Goal: Task Accomplishment & Management: Manage account settings

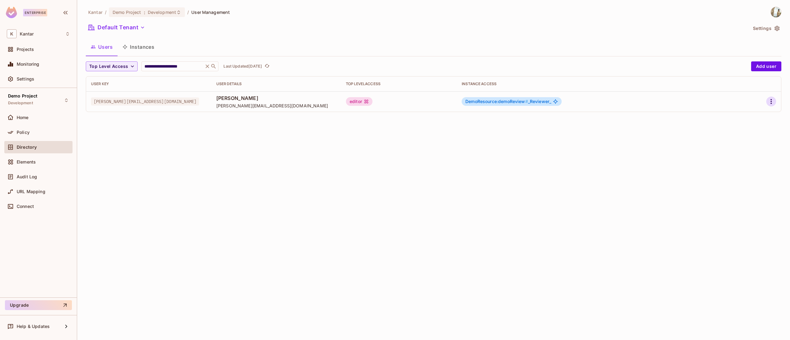
click at [771, 101] on icon "button" at bounding box center [771, 101] width 7 height 7
click at [760, 114] on li "Edit" at bounding box center [745, 116] width 55 height 14
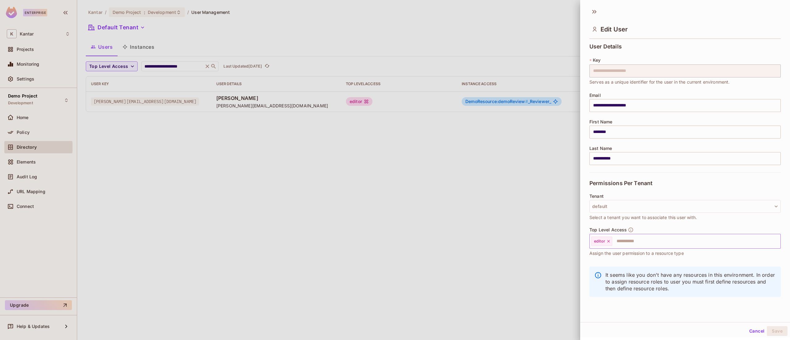
click at [631, 241] on input "text" at bounding box center [691, 241] width 156 height 12
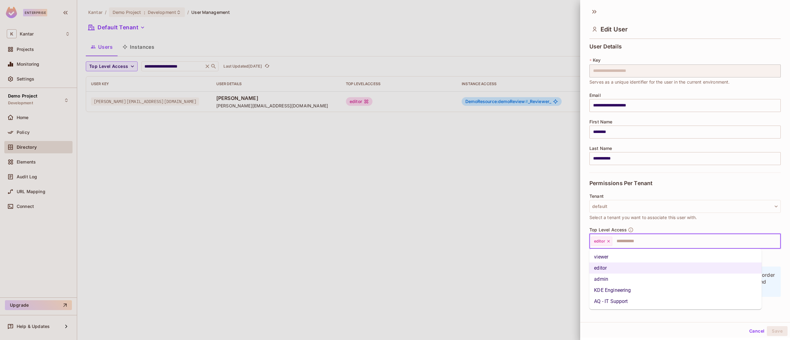
click at [616, 280] on li "admin" at bounding box center [675, 279] width 173 height 11
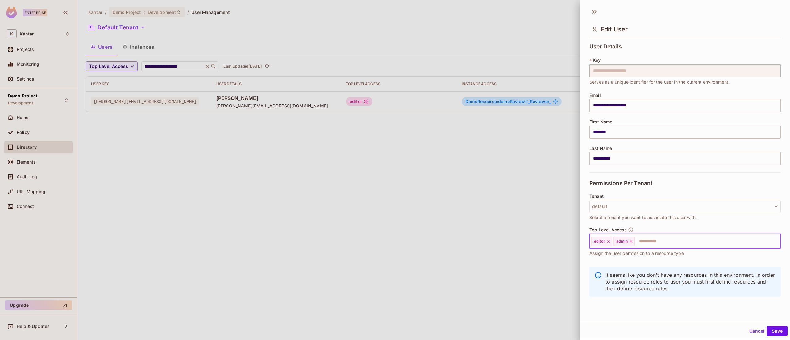
click at [610, 243] on icon at bounding box center [609, 241] width 4 height 4
click at [770, 328] on button "Save" at bounding box center [777, 331] width 21 height 10
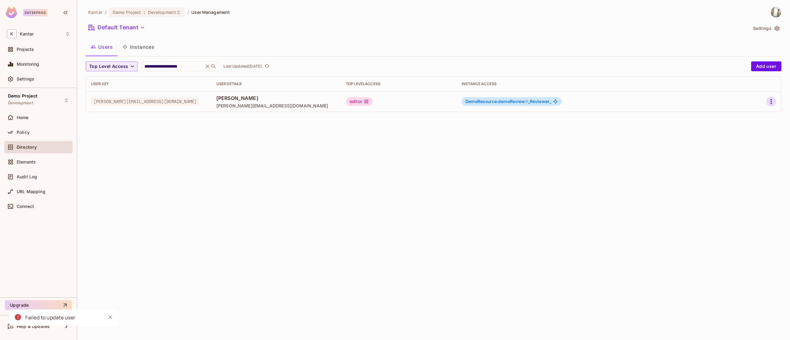
click at [772, 101] on icon "button" at bounding box center [771, 101] width 7 height 7
click at [747, 113] on li "Edit" at bounding box center [745, 116] width 55 height 14
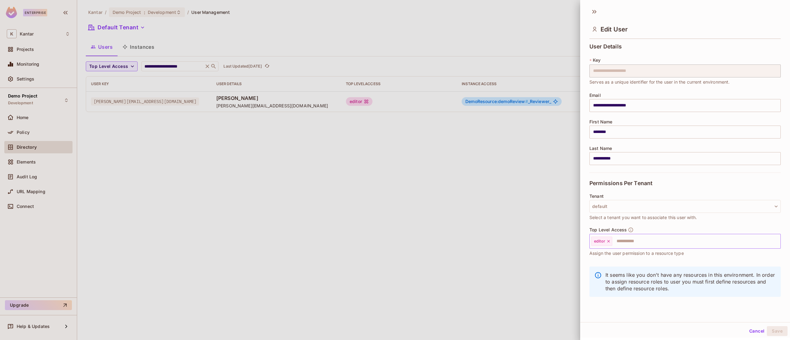
click at [607, 240] on icon at bounding box center [609, 241] width 4 height 4
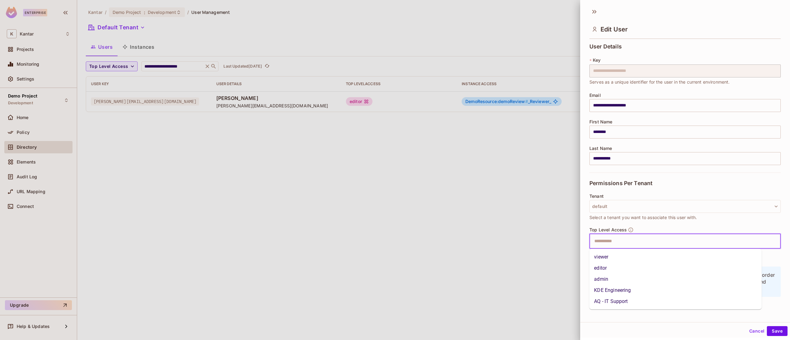
click at [621, 243] on input "text" at bounding box center [680, 241] width 178 height 12
click at [619, 278] on li "admin" at bounding box center [675, 279] width 173 height 11
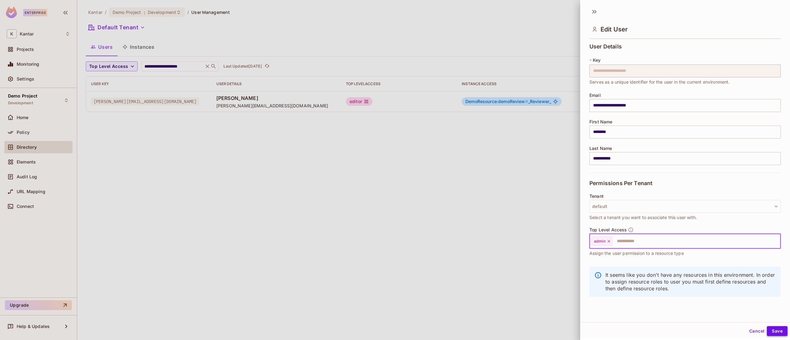
click at [767, 330] on button "Save" at bounding box center [777, 331] width 21 height 10
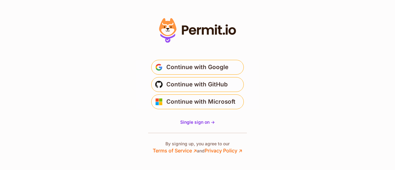
click at [225, 65] on span "Continue with Google" at bounding box center [197, 67] width 62 height 10
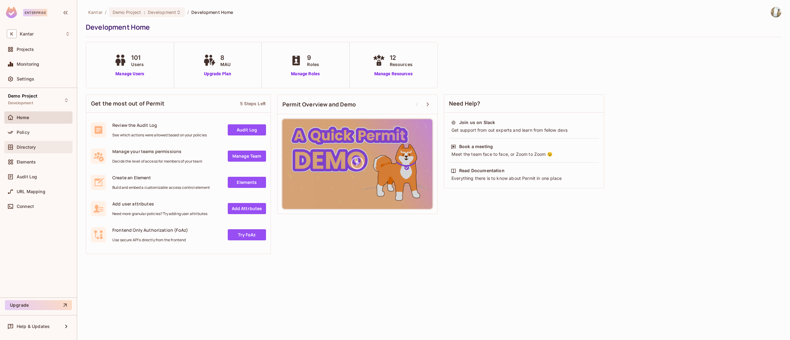
click at [32, 145] on span "Directory" at bounding box center [26, 147] width 19 height 5
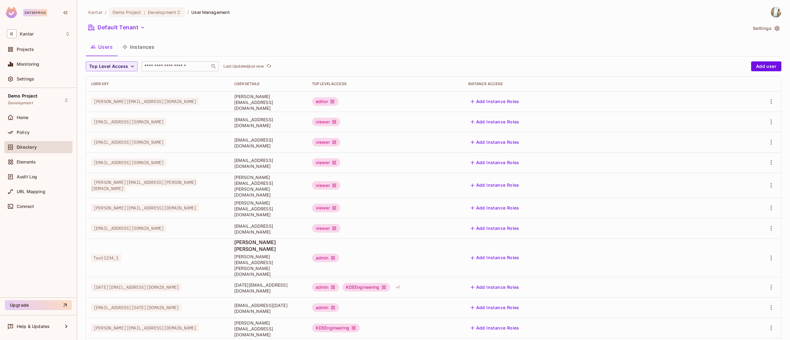
click at [207, 71] on div "​" at bounding box center [179, 66] width 77 height 10
click at [201, 63] on input "text" at bounding box center [175, 66] width 65 height 6
type input "**********"
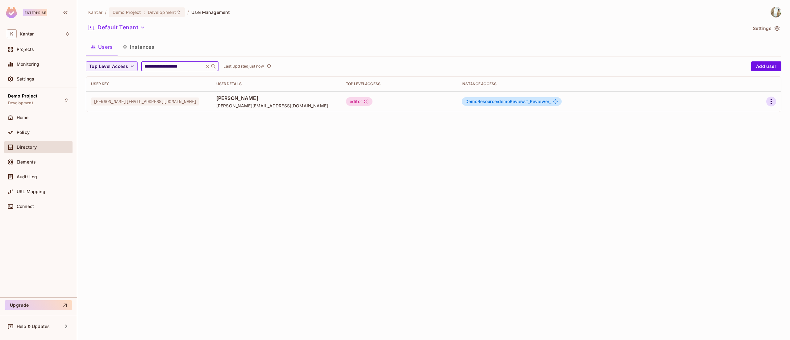
click at [771, 98] on icon "button" at bounding box center [771, 101] width 7 height 7
click at [758, 117] on li "Edit" at bounding box center [745, 116] width 55 height 14
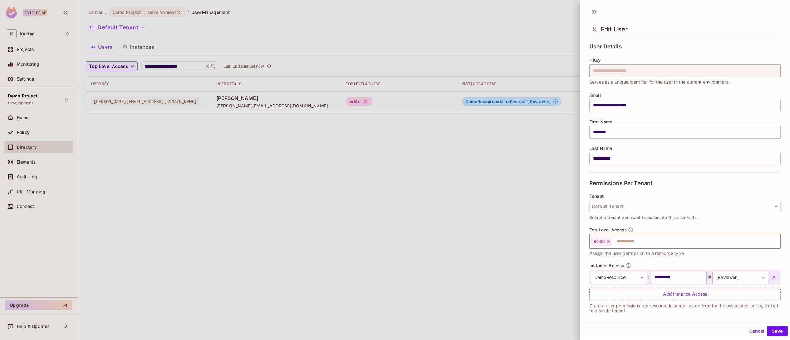
click at [613, 240] on input "text" at bounding box center [691, 241] width 156 height 12
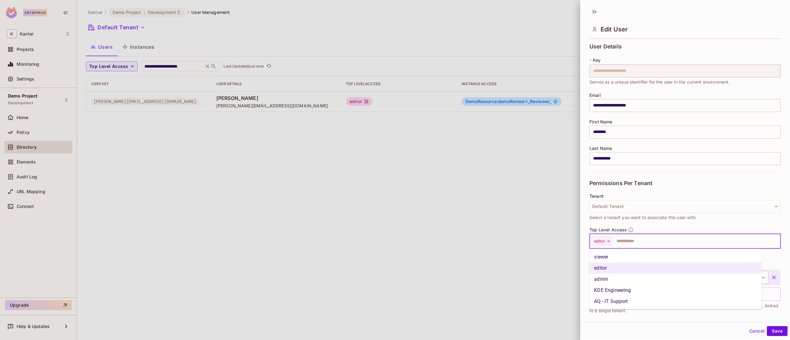
click at [622, 275] on li "admin" at bounding box center [675, 279] width 173 height 11
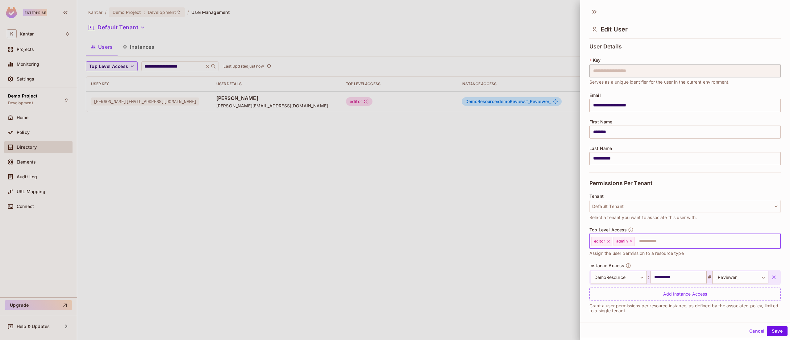
click at [608, 243] on icon at bounding box center [609, 241] width 2 height 2
click at [776, 329] on button "Save" at bounding box center [777, 331] width 21 height 10
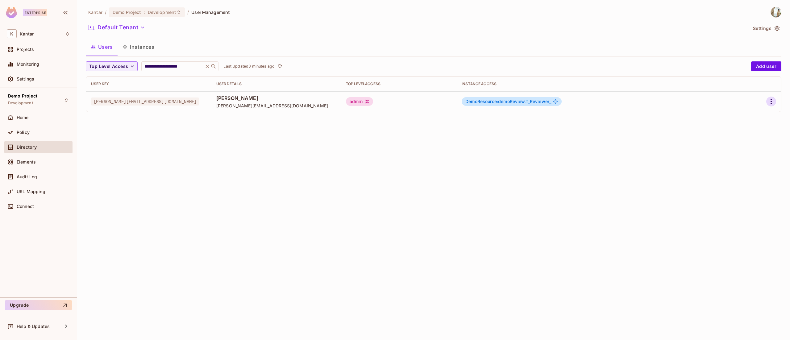
click at [772, 103] on icon "button" at bounding box center [771, 101] width 1 height 5
click at [752, 139] on span "Delete User" at bounding box center [747, 143] width 28 height 10
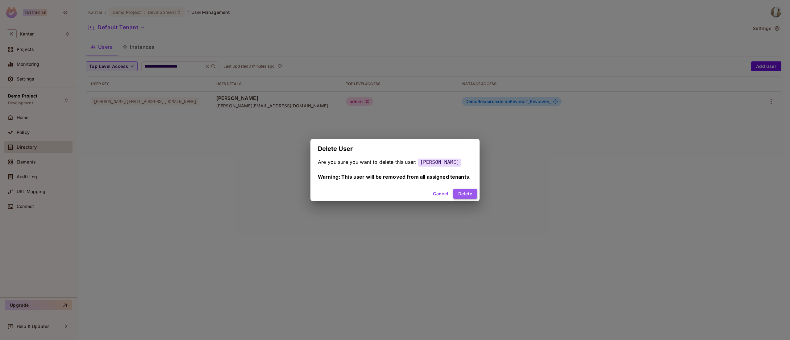
click at [471, 189] on button "Delete" at bounding box center [466, 194] width 24 height 10
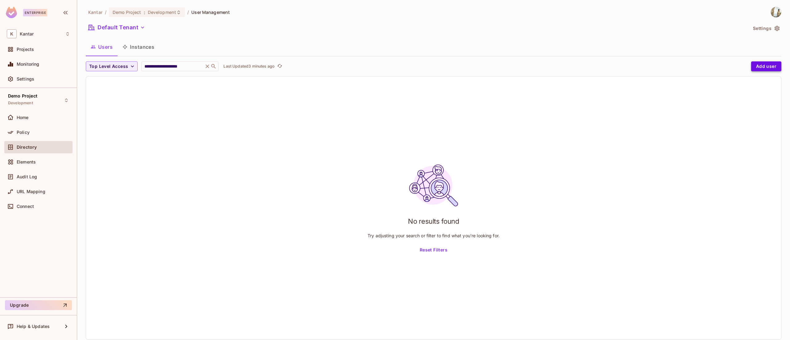
click at [756, 64] on button "Add user" at bounding box center [767, 66] width 30 height 10
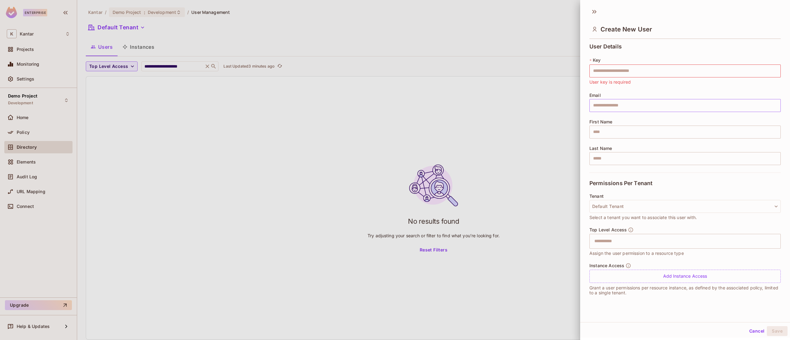
drag, startPoint x: 652, startPoint y: 114, endPoint x: 654, endPoint y: 108, distance: 5.6
click at [652, 113] on div "User Details * Key ​ User key is required Email ​ First Name ​ Last Name ​" at bounding box center [685, 108] width 191 height 129
click at [654, 108] on input "text" at bounding box center [685, 105] width 191 height 13
type input "**********"
type input "********"
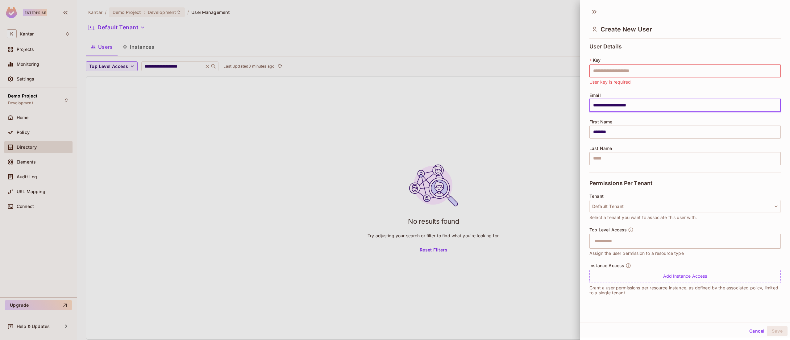
type input "**********"
drag, startPoint x: 661, startPoint y: 109, endPoint x: 554, endPoint y: 114, distance: 107.6
click at [554, 114] on div "**********" at bounding box center [395, 170] width 790 height 340
click at [707, 69] on input "text" at bounding box center [685, 71] width 191 height 13
paste input "**********"
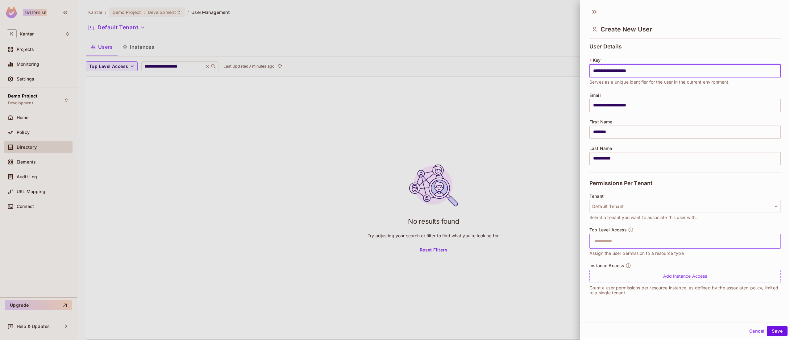
type input "**********"
click at [621, 236] on input "text" at bounding box center [680, 241] width 178 height 12
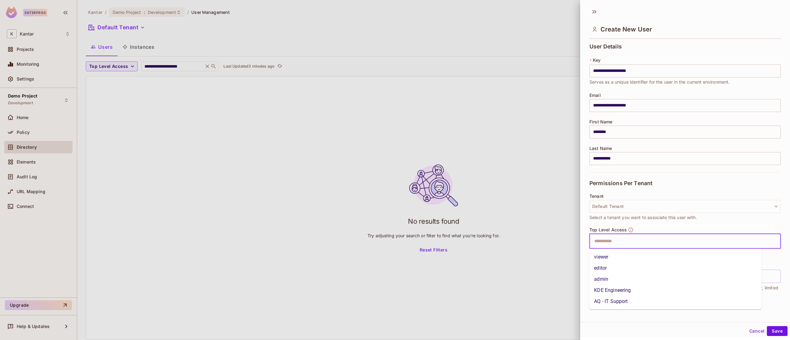
click at [612, 253] on li "viewer" at bounding box center [675, 257] width 173 height 11
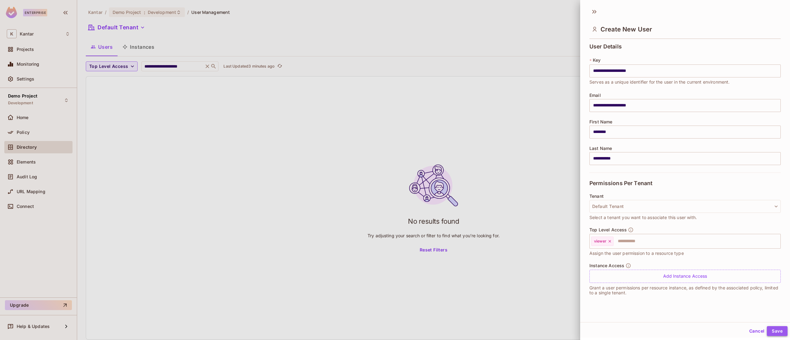
click at [768, 329] on button "Save" at bounding box center [777, 331] width 21 height 10
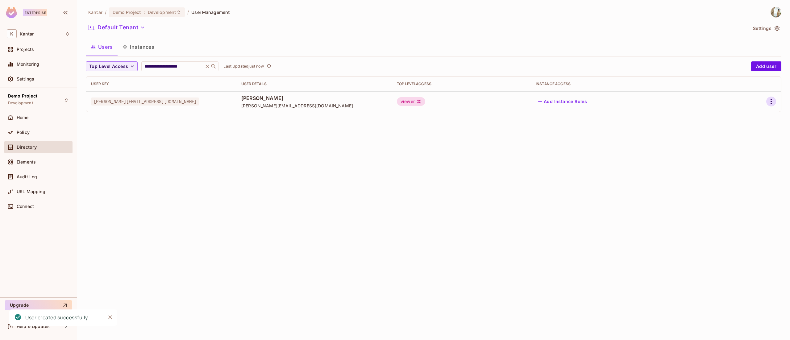
click at [772, 102] on icon "button" at bounding box center [771, 101] width 7 height 7
click at [735, 112] on span "Edit" at bounding box center [739, 116] width 12 height 10
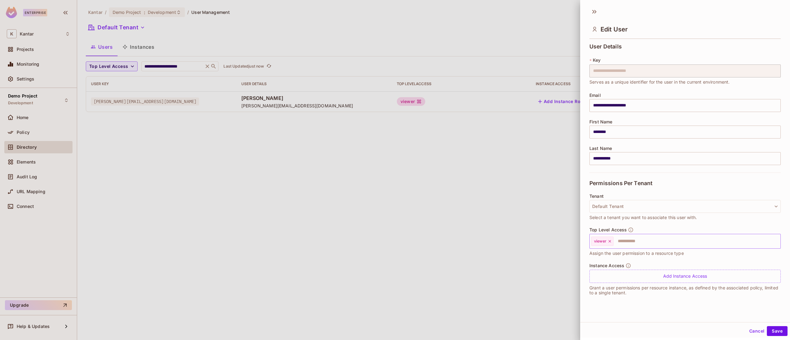
click at [610, 242] on icon at bounding box center [610, 241] width 4 height 4
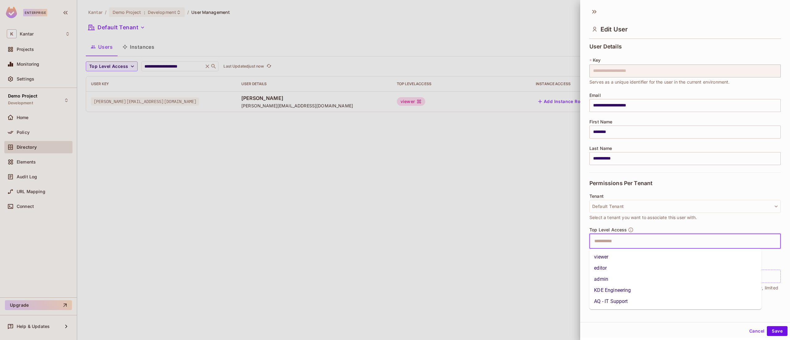
click at [611, 246] on input "text" at bounding box center [680, 241] width 178 height 12
click at [616, 277] on li "admin" at bounding box center [675, 279] width 173 height 11
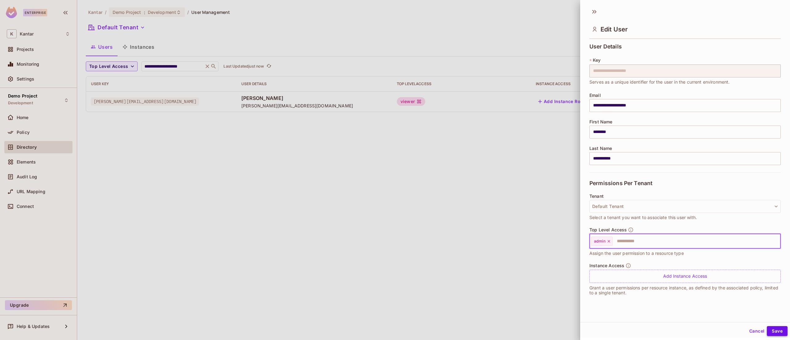
click at [767, 335] on button "Save" at bounding box center [777, 331] width 21 height 10
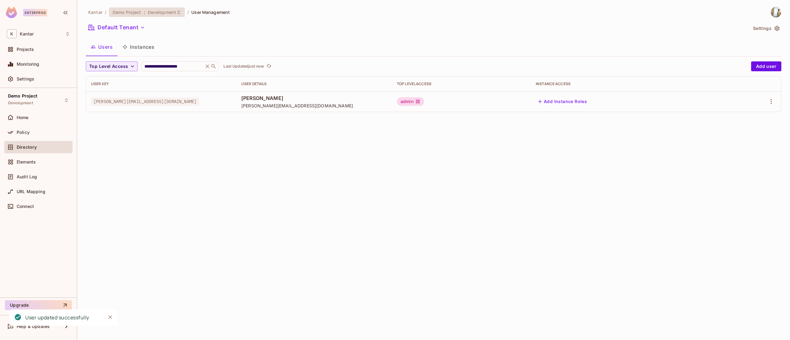
click at [149, 12] on span "Development" at bounding box center [162, 12] width 28 height 6
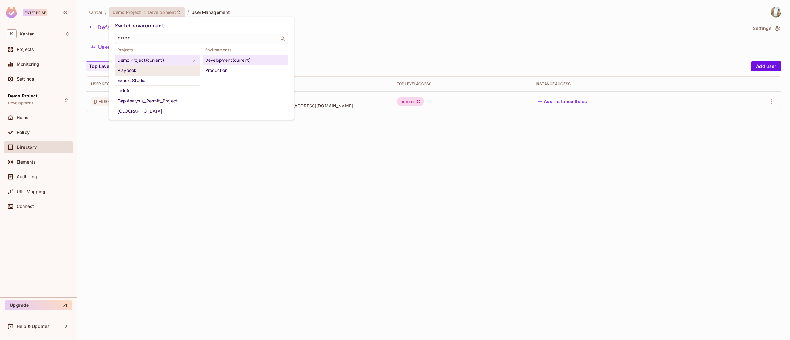
click at [144, 68] on div "Playbook" at bounding box center [158, 70] width 80 height 7
click at [225, 59] on div "Development" at bounding box center [245, 60] width 80 height 7
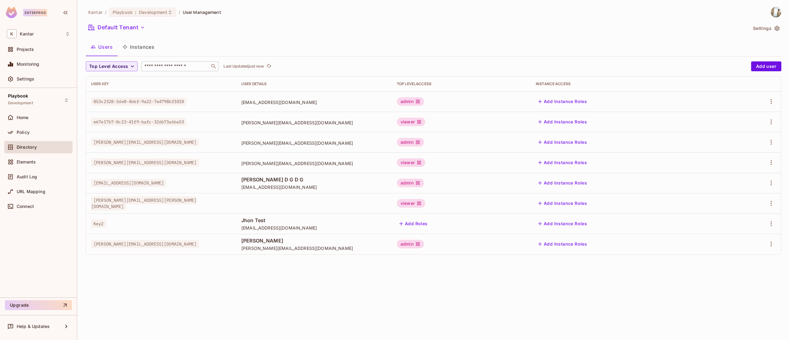
click at [184, 65] on input "text" at bounding box center [175, 66] width 65 height 6
type input "**********"
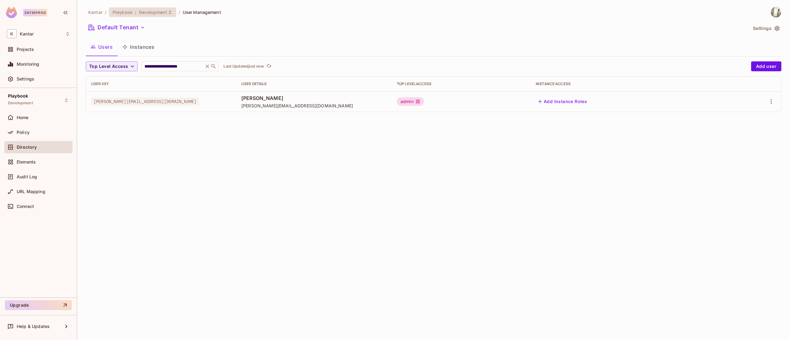
click at [155, 9] on div "Playbook : Development" at bounding box center [142, 12] width 67 height 10
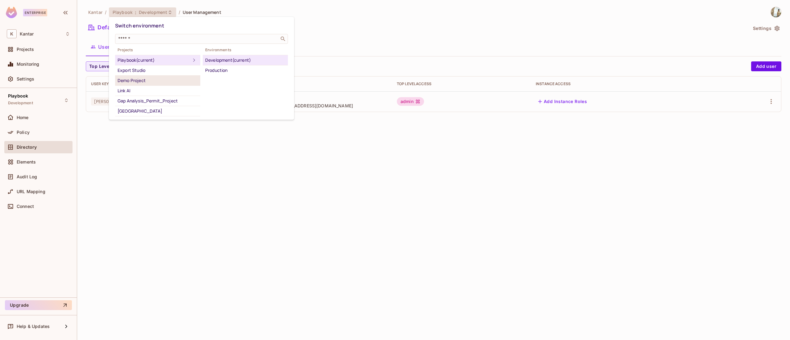
click at [144, 78] on div "Demo Project" at bounding box center [158, 80] width 80 height 7
click at [215, 62] on div "Development" at bounding box center [245, 60] width 80 height 7
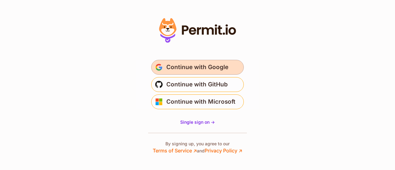
click at [208, 68] on span "Continue with Google" at bounding box center [197, 67] width 62 height 10
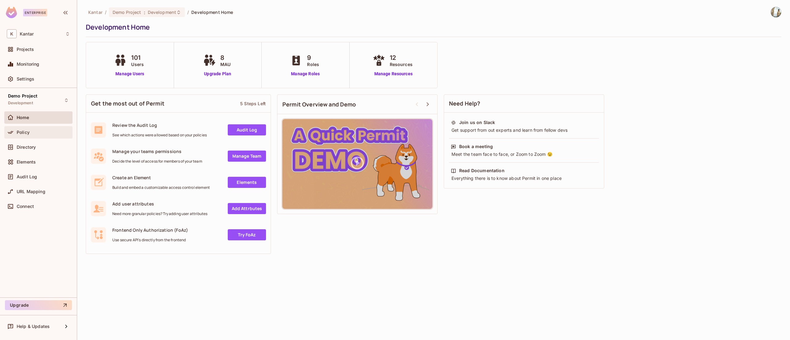
click at [28, 134] on span "Policy" at bounding box center [23, 132] width 13 height 5
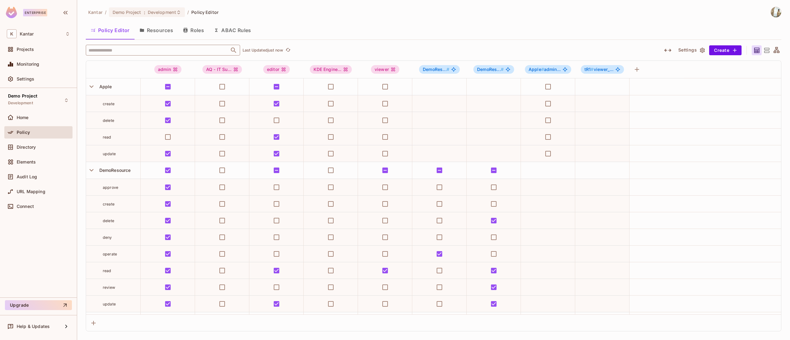
click at [135, 48] on input "text" at bounding box center [157, 50] width 141 height 11
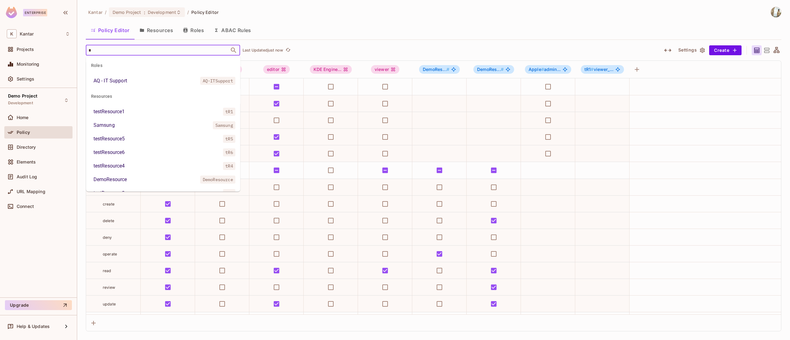
click at [116, 45] on input "*" at bounding box center [157, 50] width 141 height 11
click at [115, 52] on input "*" at bounding box center [157, 50] width 141 height 11
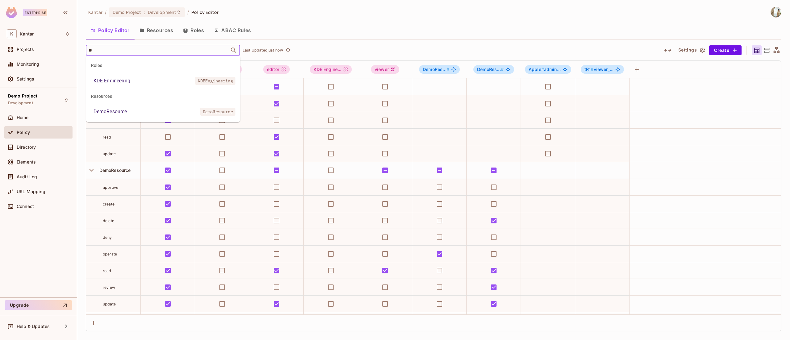
type input "***"
click at [119, 76] on li "DemoResource DemoResource" at bounding box center [163, 80] width 154 height 11
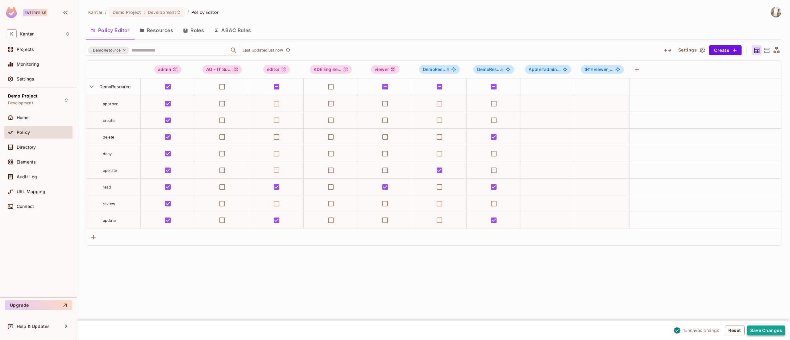
click at [770, 328] on button "Save Changes" at bounding box center [767, 331] width 38 height 10
click at [121, 13] on span "Demo Project" at bounding box center [127, 12] width 29 height 6
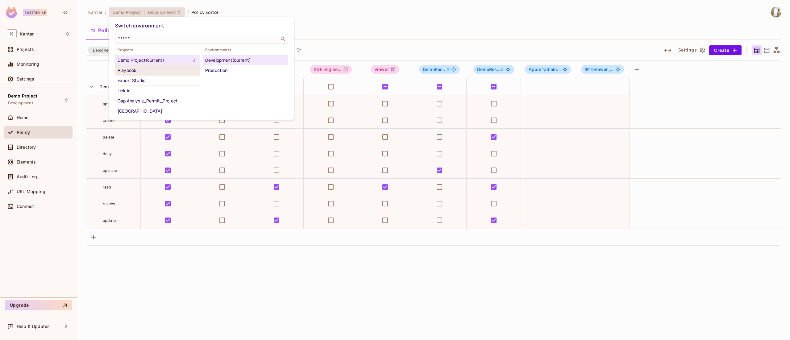
click at [149, 72] on div "Playbook" at bounding box center [158, 70] width 80 height 7
click at [247, 59] on div "Development" at bounding box center [245, 60] width 80 height 7
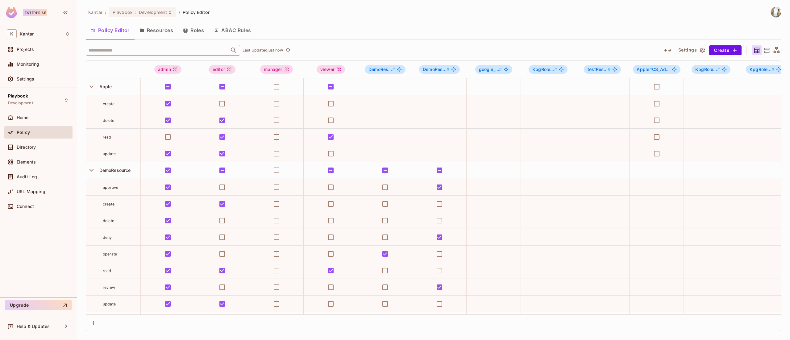
click at [175, 52] on input "text" at bounding box center [157, 50] width 141 height 11
type input "***"
click at [120, 82] on div "DemoResource" at bounding box center [111, 80] width 34 height 7
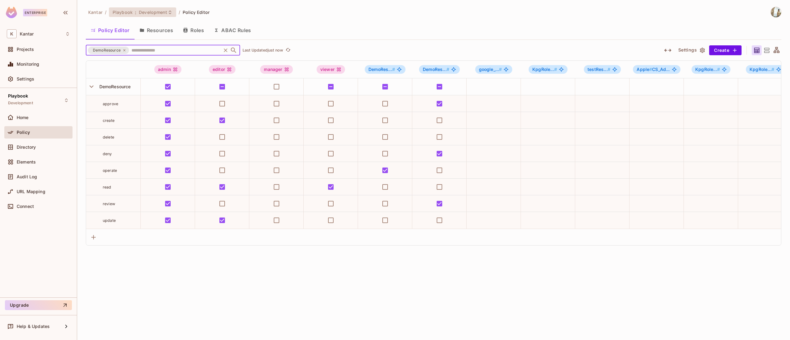
click at [145, 14] on span "Development" at bounding box center [153, 12] width 28 height 6
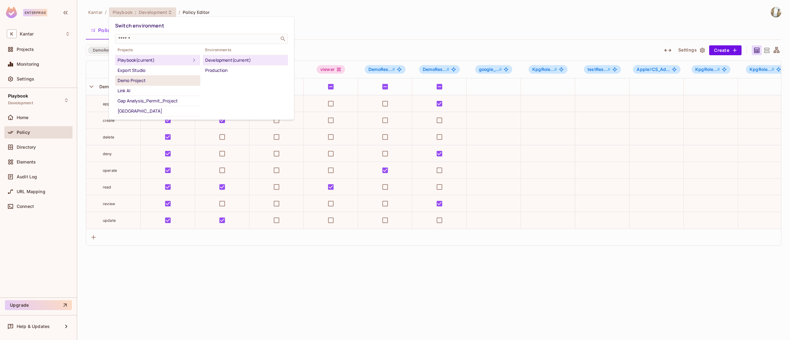
click at [146, 76] on li "Demo Project" at bounding box center [157, 81] width 85 height 10
click at [219, 60] on div "Development" at bounding box center [245, 60] width 80 height 7
